Goal: Information Seeking & Learning: Learn about a topic

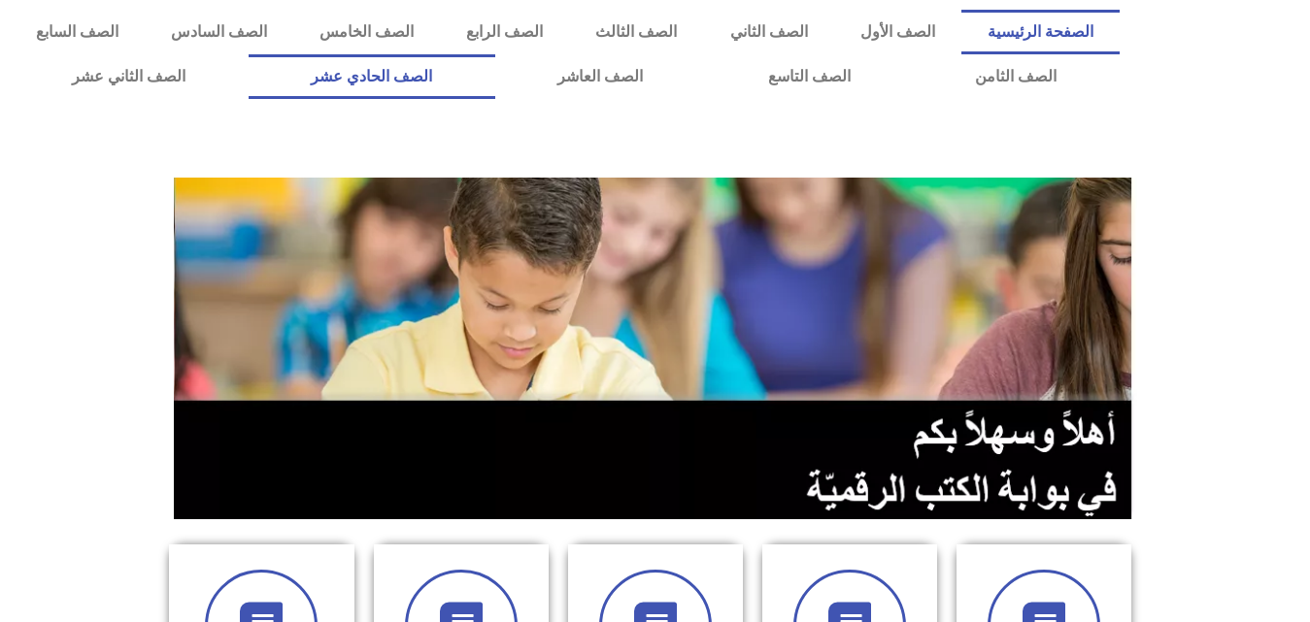
click at [495, 59] on link "الصف الحادي عشر" at bounding box center [372, 76] width 247 height 45
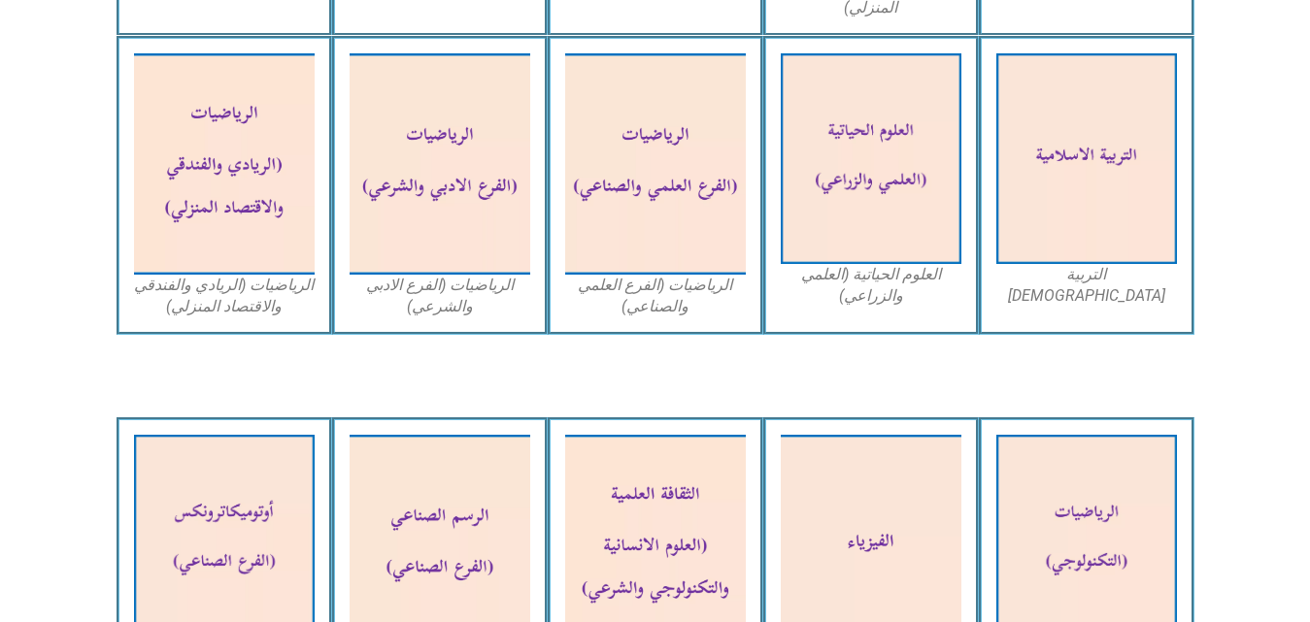
scroll to position [1315, 0]
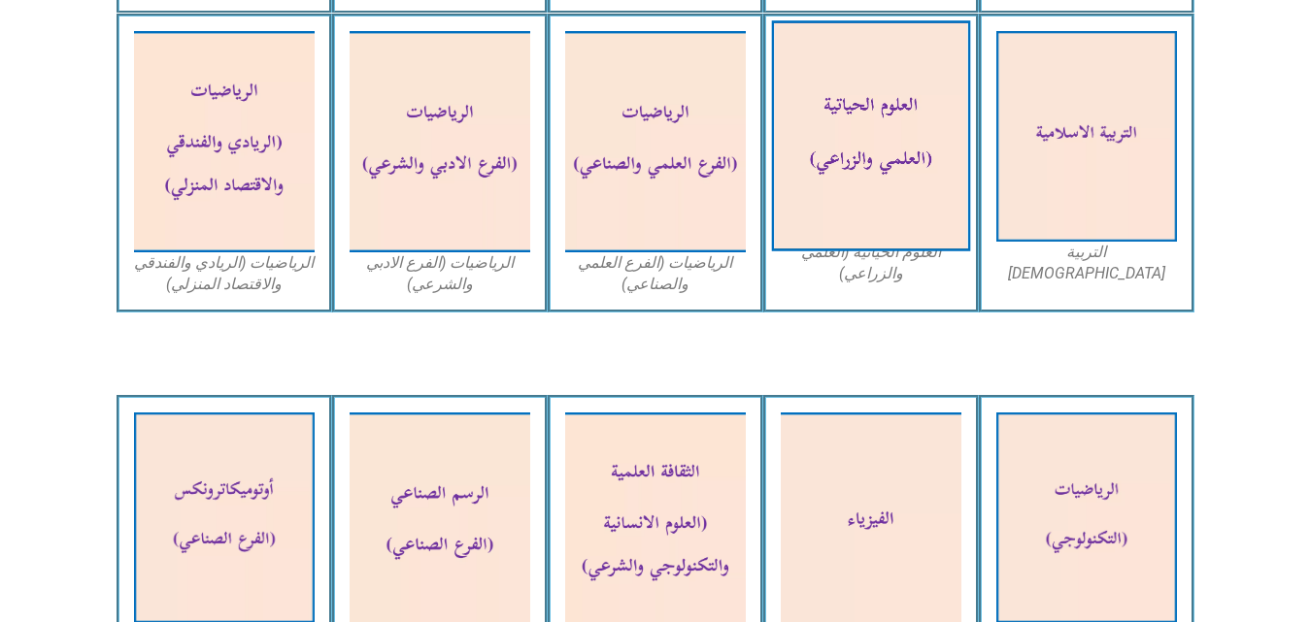
click at [840, 211] on img at bounding box center [870, 136] width 199 height 231
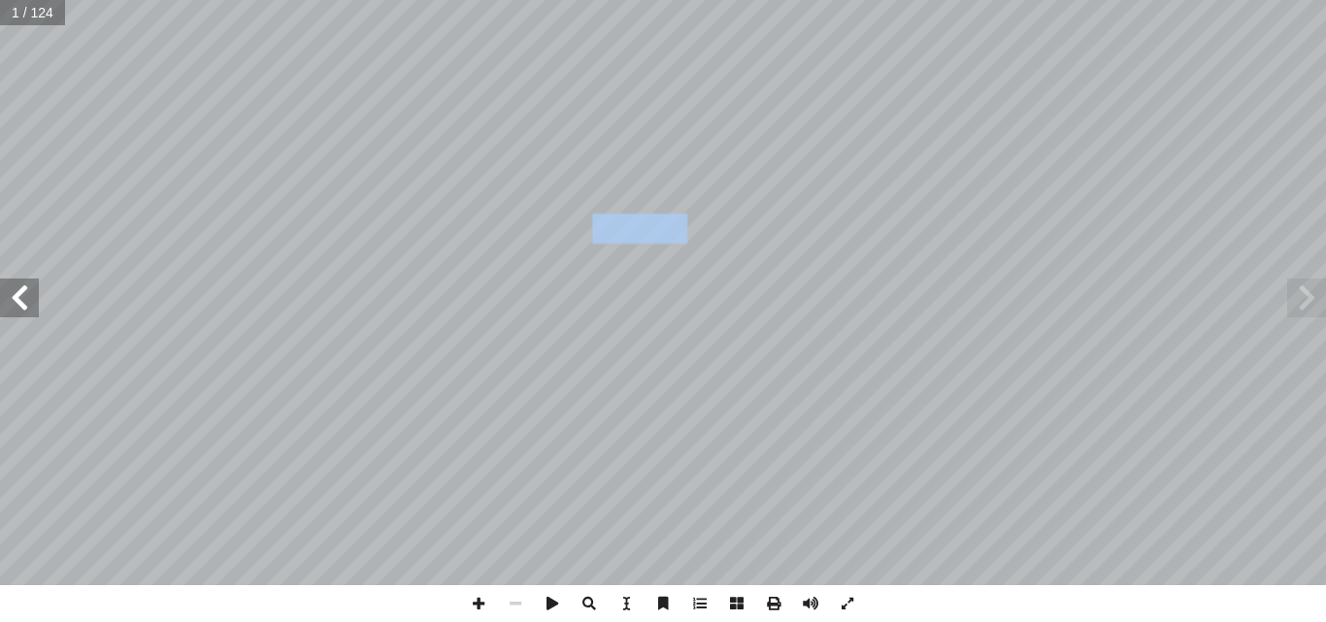
click at [19, 306] on span at bounding box center [19, 298] width 39 height 39
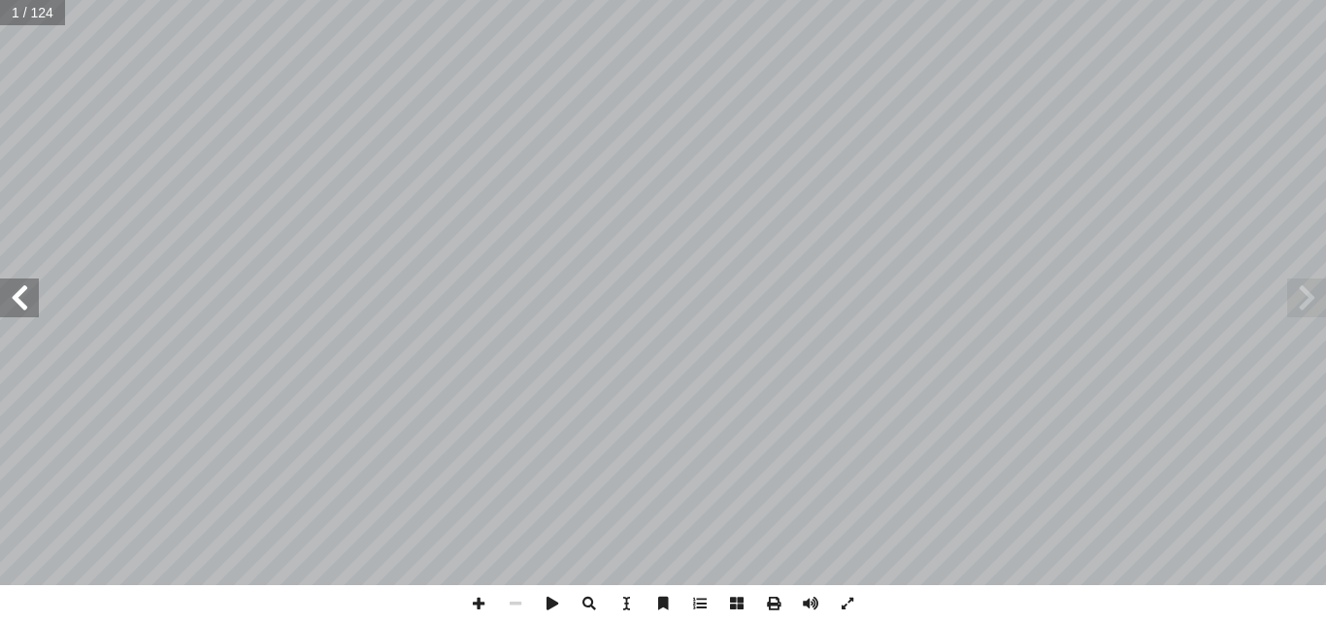
click at [19, 306] on span at bounding box center [19, 298] width 39 height 39
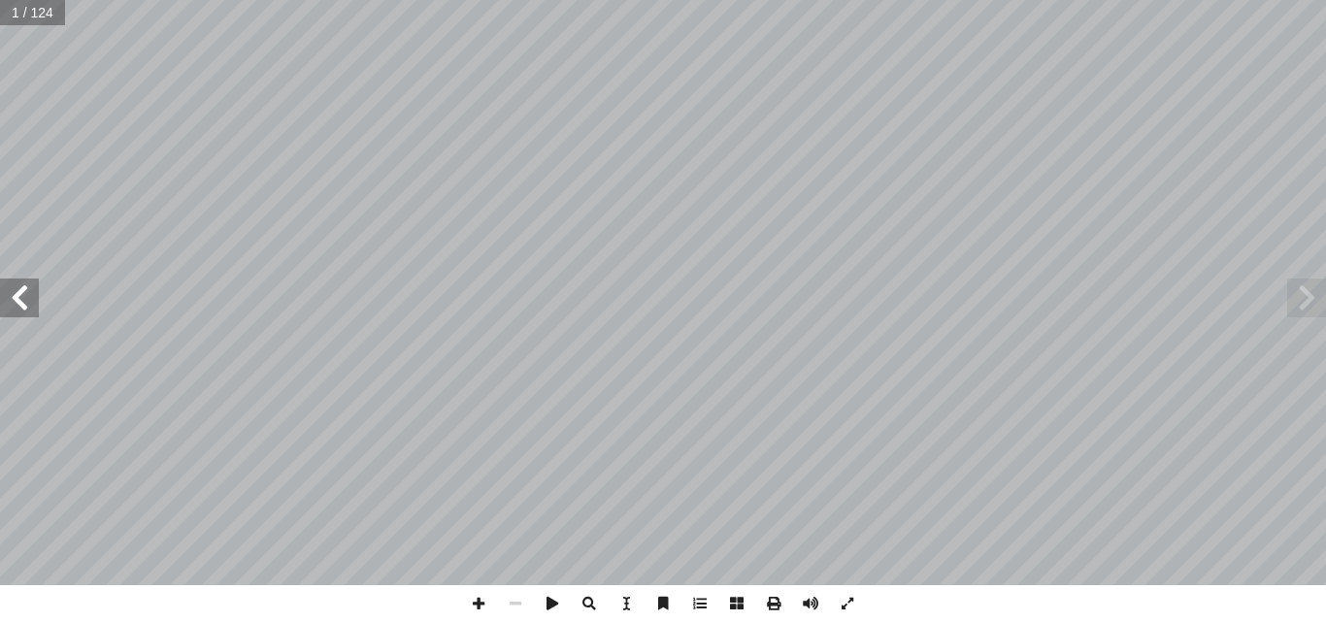
click at [19, 306] on span at bounding box center [19, 298] width 39 height 39
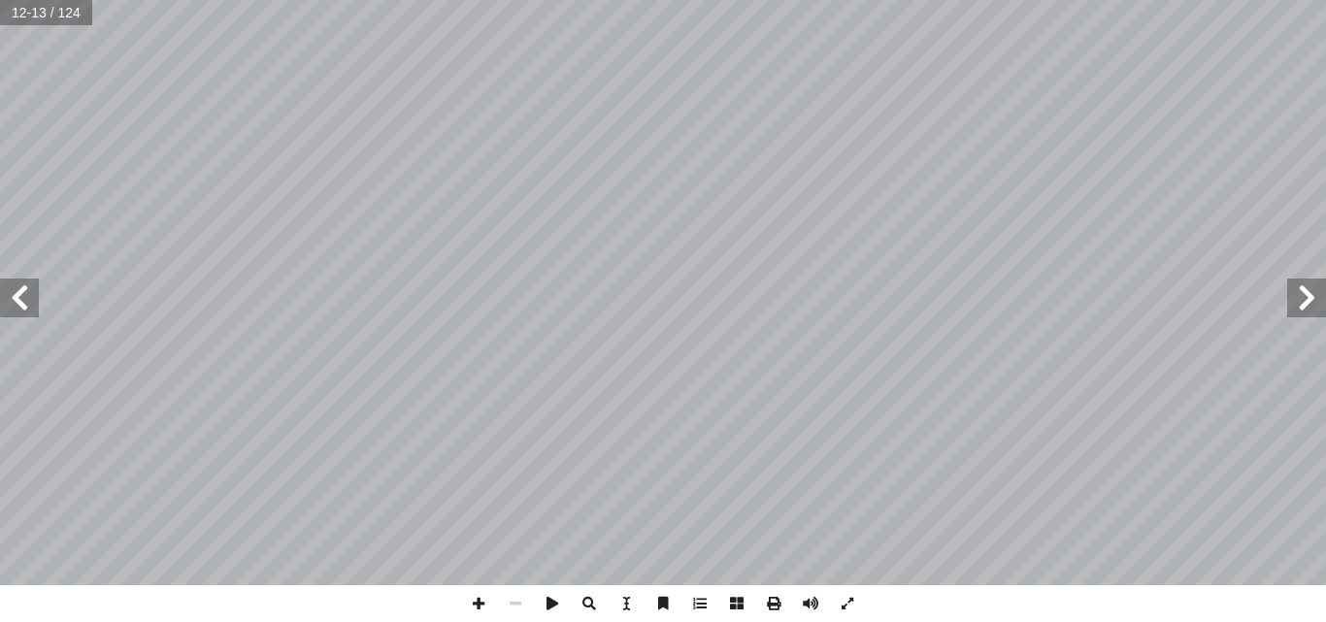
click at [19, 306] on span at bounding box center [19, 298] width 39 height 39
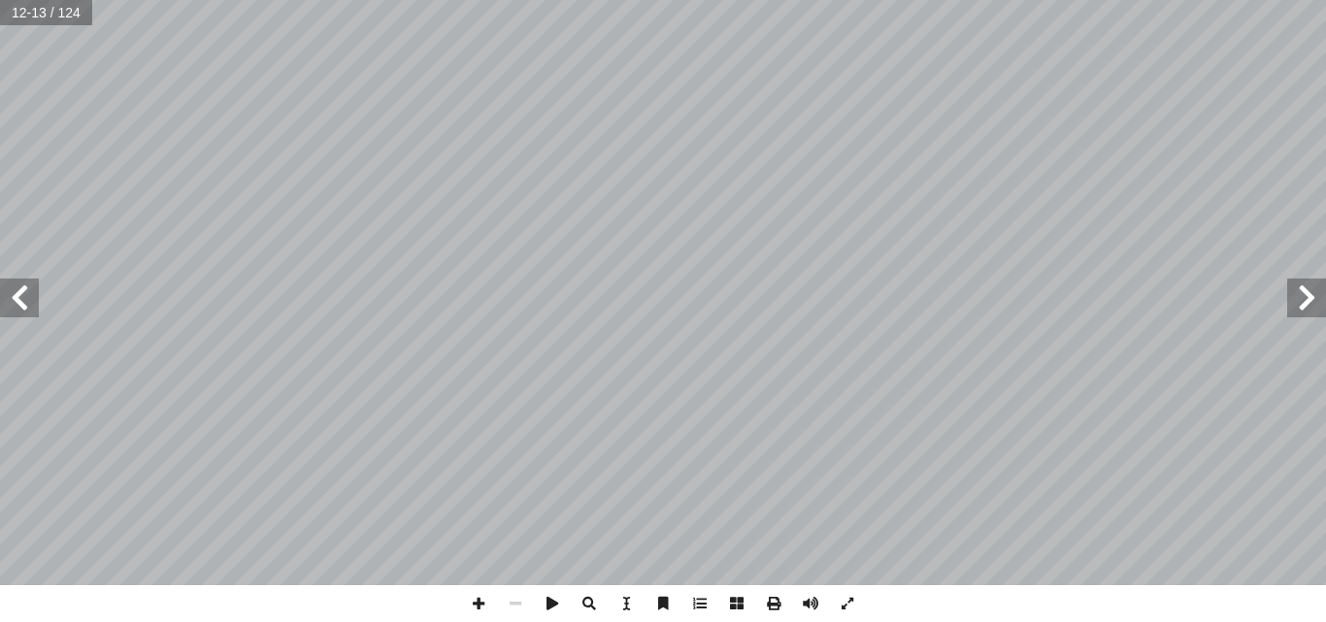
click at [19, 306] on span at bounding box center [19, 298] width 39 height 39
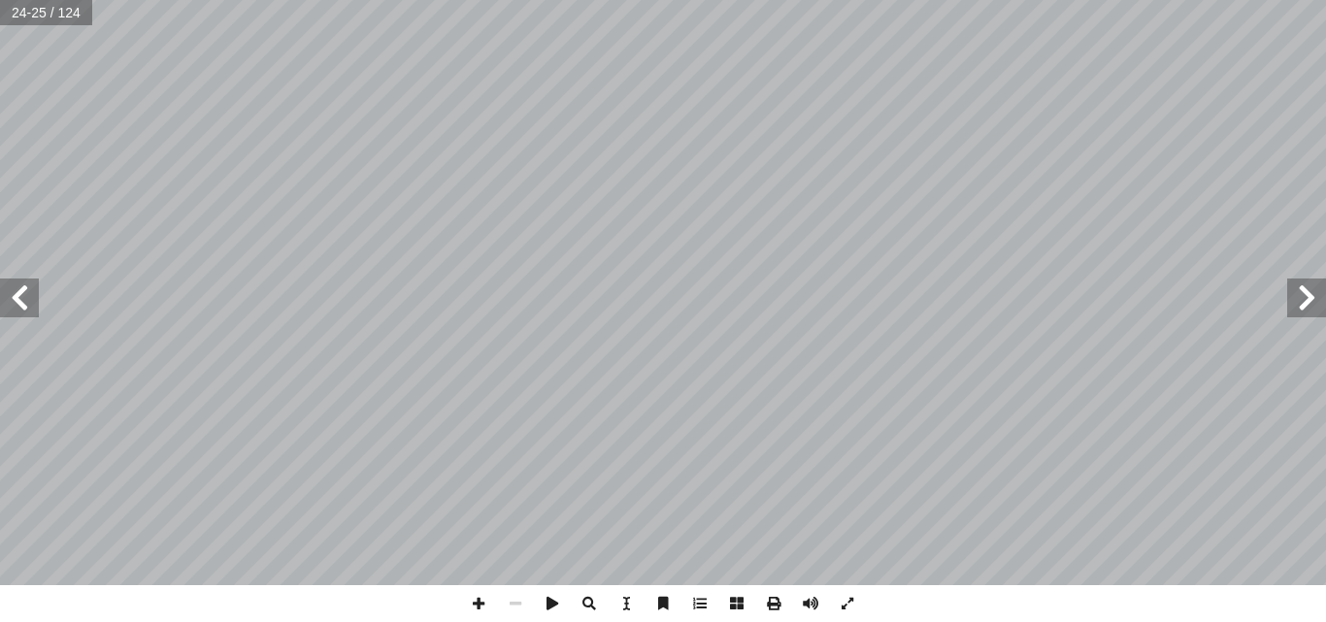
click at [19, 306] on span at bounding box center [19, 298] width 39 height 39
click at [5, 293] on span at bounding box center [19, 298] width 39 height 39
